Goal: Find specific page/section: Find specific page/section

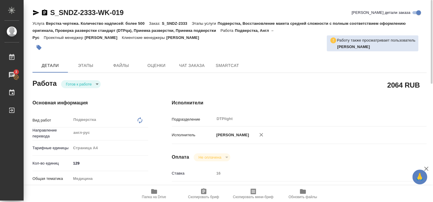
click at [118, 18] on div "S_SNDZ-2333-WK-019 Кратко детали заказа" at bounding box center [229, 14] width 394 height 12
click at [89, 81] on body "🙏 .cls-1 fill:#fff; AWATERA Smyslova Svetlana Работы 3 Чаты График Выйти S_SNDZ…" at bounding box center [216, 101] width 433 height 202
type textarea "x"
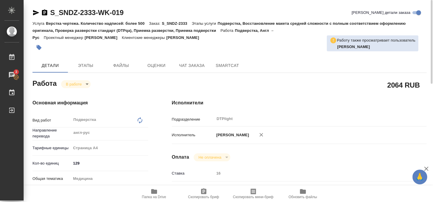
type textarea "x"
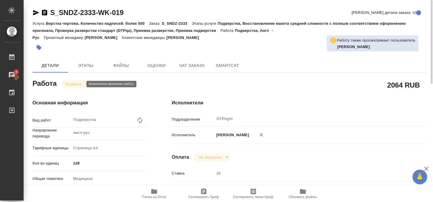
type textarea "x"
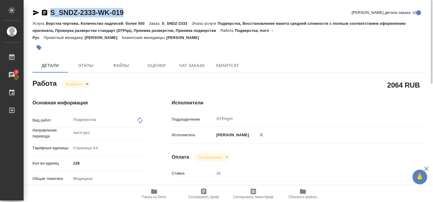
drag, startPoint x: 50, startPoint y: 17, endPoint x: 124, endPoint y: 17, distance: 74.4
click at [124, 17] on div "S_SNDZ-2333-WK-019 Кратко детали заказа" at bounding box center [229, 12] width 394 height 9
copy link "S_SNDZ-2333-WK-019"
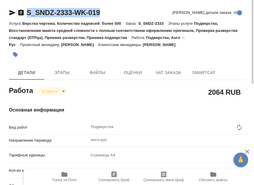
type textarea "x"
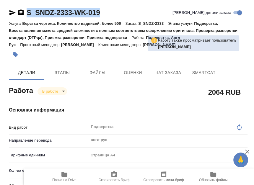
drag, startPoint x: 27, startPoint y: 17, endPoint x: 106, endPoint y: 11, distance: 79.9
click at [106, 11] on div "S_SNDZ-2333-WK-019 Кратко детали заказа" at bounding box center [128, 12] width 239 height 9
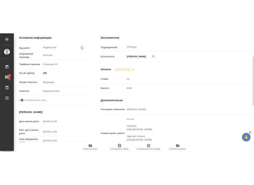
scroll to position [128, 0]
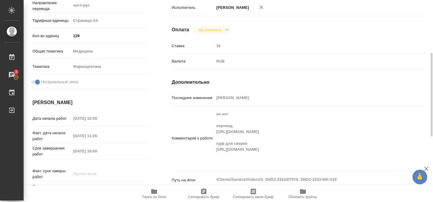
click at [154, 185] on icon "button" at bounding box center [154, 191] width 6 height 5
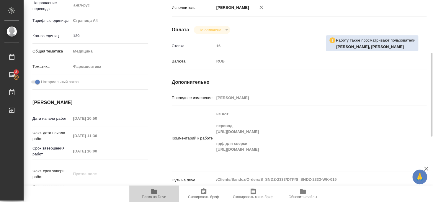
click at [159, 185] on span "Папка на Drive" at bounding box center [154, 193] width 43 height 11
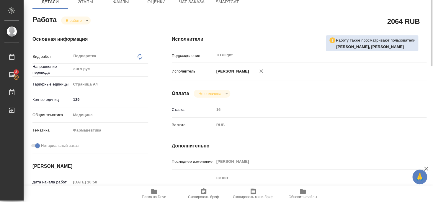
scroll to position [32, 0]
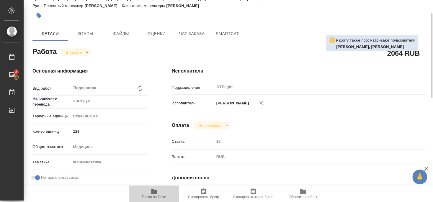
click at [154, 185] on icon "button" at bounding box center [154, 191] width 6 height 5
